Goal: Information Seeking & Learning: Learn about a topic

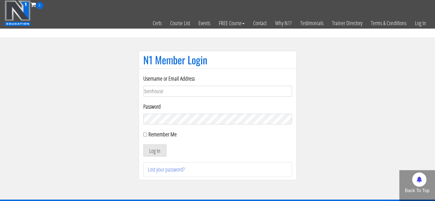
click at [124, 114] on section "N1 Member Login Username or Email Address benhouse Password Remember Me Log In …" at bounding box center [217, 118] width 435 height 163
click at [143, 134] on input "Remember Me" at bounding box center [145, 135] width 4 height 4
checkbox input "true"
click at [154, 151] on button "Log In" at bounding box center [154, 151] width 23 height 12
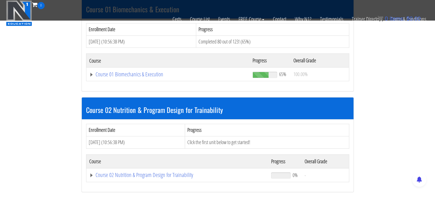
scroll to position [102, 0]
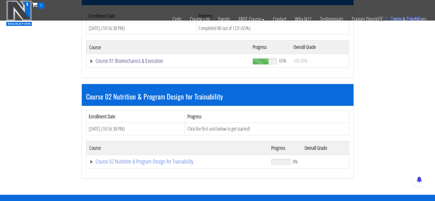
click at [95, 62] on link "Course 01 Biomechanics & Execution" at bounding box center [168, 61] width 158 height 6
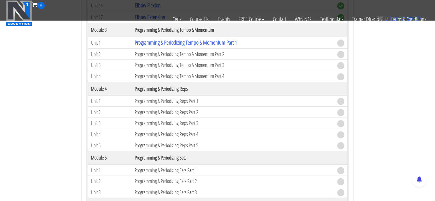
scroll to position [482, 0]
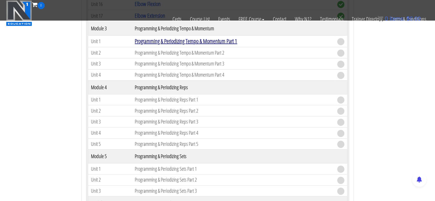
click at [174, 39] on link "Programming & Periodizing Tempo & Momentum Part 1" at bounding box center [186, 41] width 102 height 8
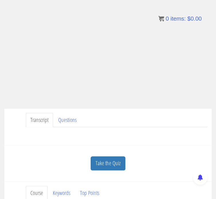
scroll to position [45, 0]
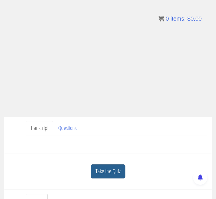
click at [97, 176] on link "Take the Quiz" at bounding box center [107, 171] width 35 height 14
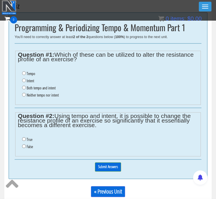
scroll to position [189, 0]
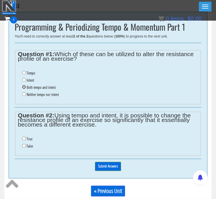
click at [23, 86] on input "Both tempo and intent" at bounding box center [24, 87] width 4 height 4
radio input "true"
click at [22, 139] on input "True" at bounding box center [24, 139] width 4 height 4
radio input "true"
click at [103, 163] on input "Submit Answers" at bounding box center [108, 166] width 26 height 9
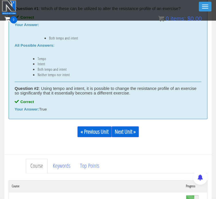
scroll to position [280, 0]
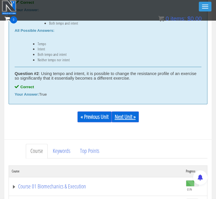
click at [122, 119] on link "Next Unit »" at bounding box center [124, 116] width 27 height 11
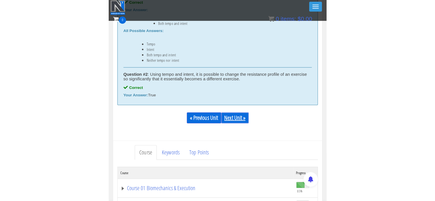
scroll to position [291, 0]
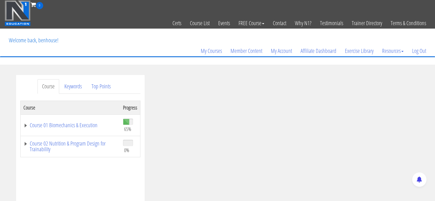
click at [23, 125] on td "Course 01 Biomechanics & Execution" at bounding box center [70, 124] width 100 height 21
click at [25, 123] on link "Course 01 Biomechanics & Execution" at bounding box center [70, 126] width 94 height 6
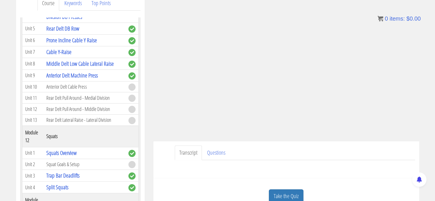
scroll to position [1220, 0]
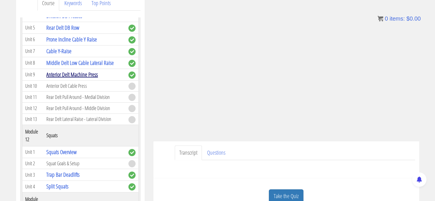
click at [64, 74] on link "Anterior Delt Machine Press" at bounding box center [72, 75] width 52 height 8
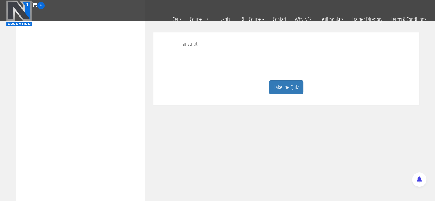
scroll to position [157, 0]
click at [284, 86] on link "Take the Quiz" at bounding box center [286, 87] width 35 height 14
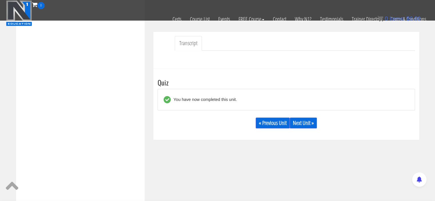
click at [295, 116] on div "« Previous Unit Next Unit »" at bounding box center [287, 122] width 258 height 19
click at [297, 121] on link "Next Unit »" at bounding box center [303, 123] width 27 height 11
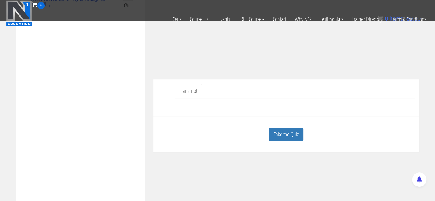
scroll to position [110, 0]
click at [286, 135] on link "Take the Quiz" at bounding box center [286, 134] width 35 height 14
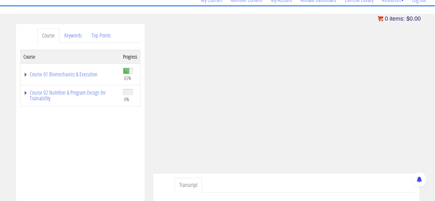
scroll to position [48, 0]
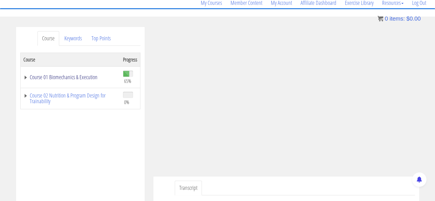
click at [25, 77] on link "Course 01 Biomechanics & Execution" at bounding box center [70, 77] width 94 height 6
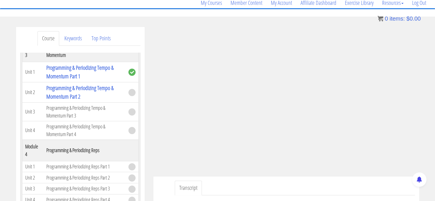
scroll to position [389, 0]
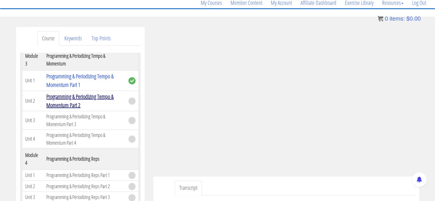
click at [72, 101] on link "Programming & Periodizing Tempo & Momentum Part 2" at bounding box center [79, 101] width 67 height 16
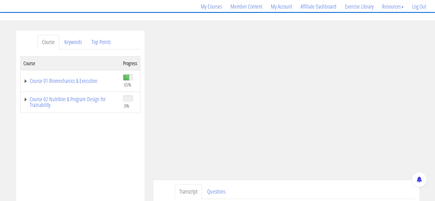
scroll to position [48, 0]
